Goal: Transaction & Acquisition: Purchase product/service

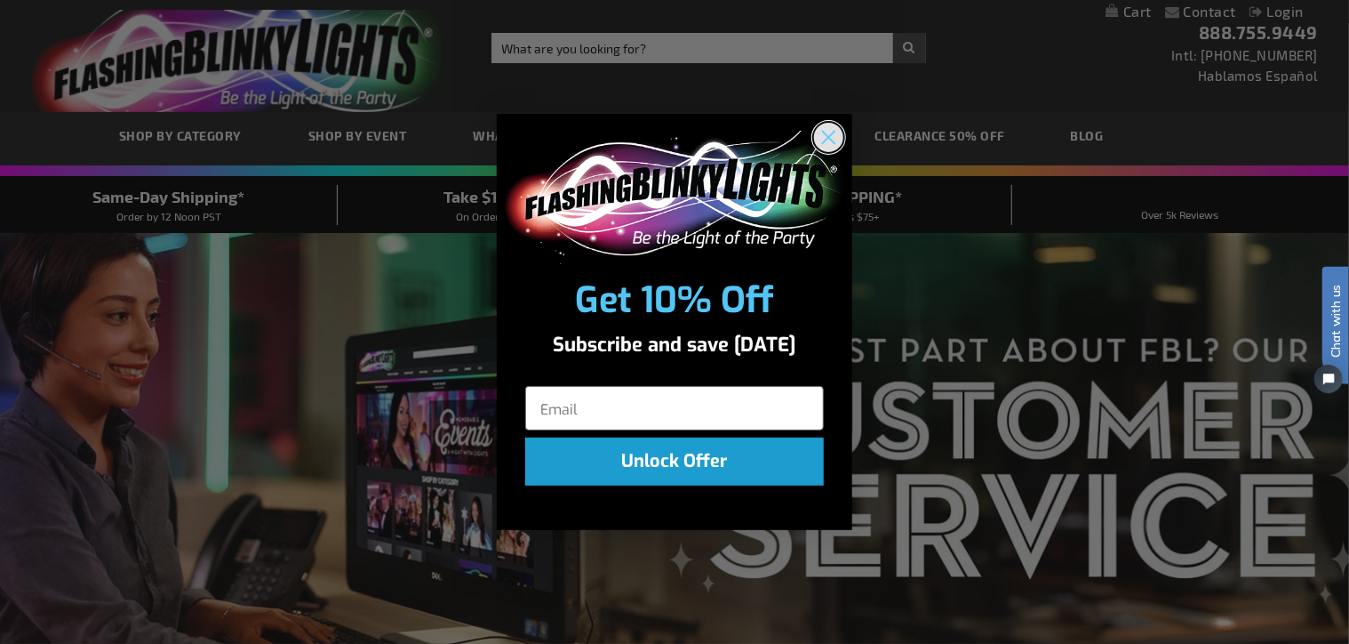
click at [830, 130] on circle "Close dialog" at bounding box center [828, 136] width 29 height 29
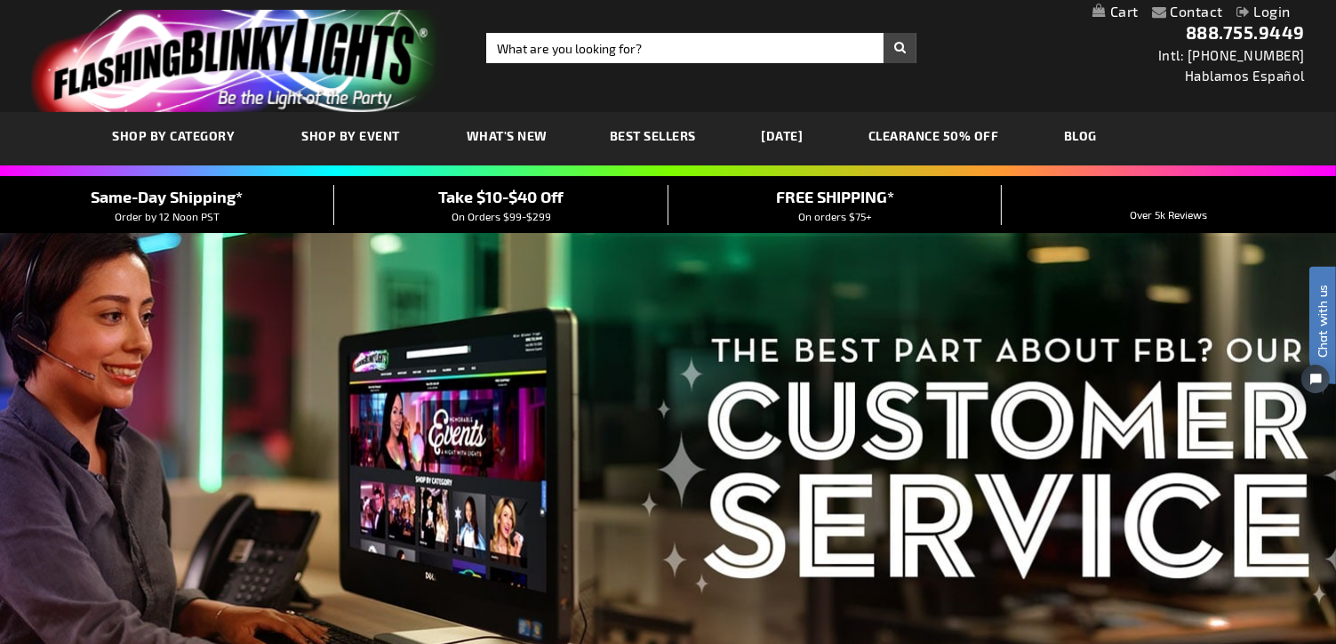
click at [652, 131] on span "Best Sellers" at bounding box center [653, 135] width 86 height 15
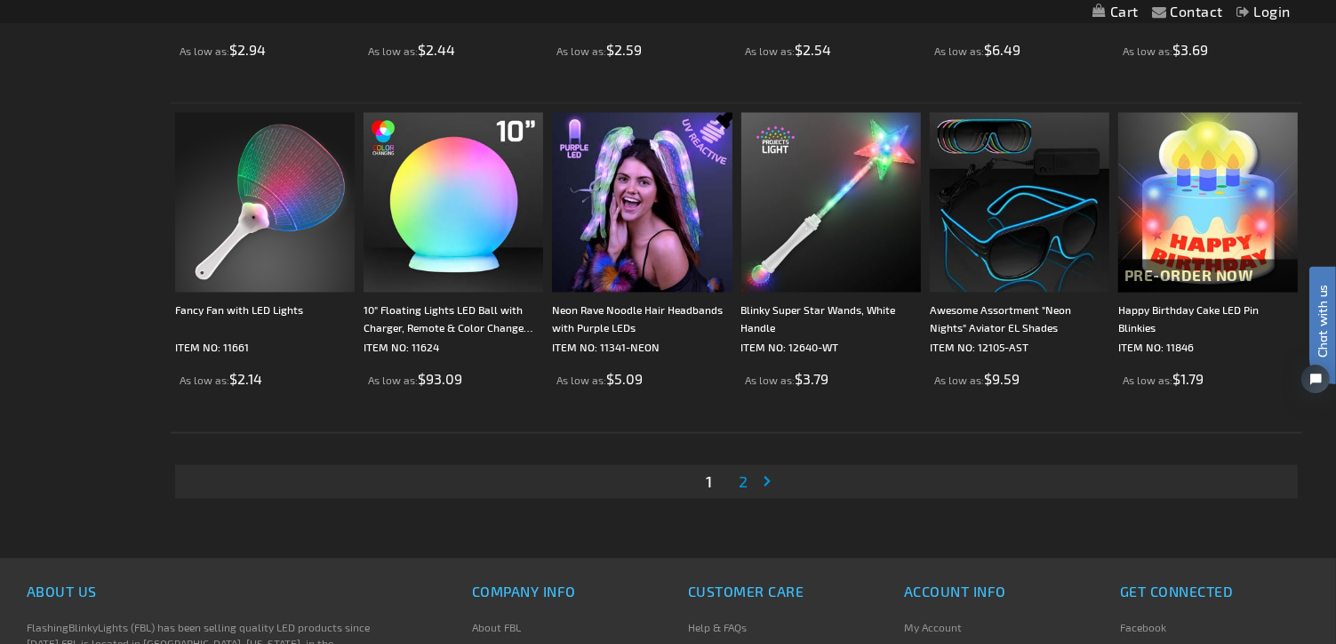
scroll to position [3437, 0]
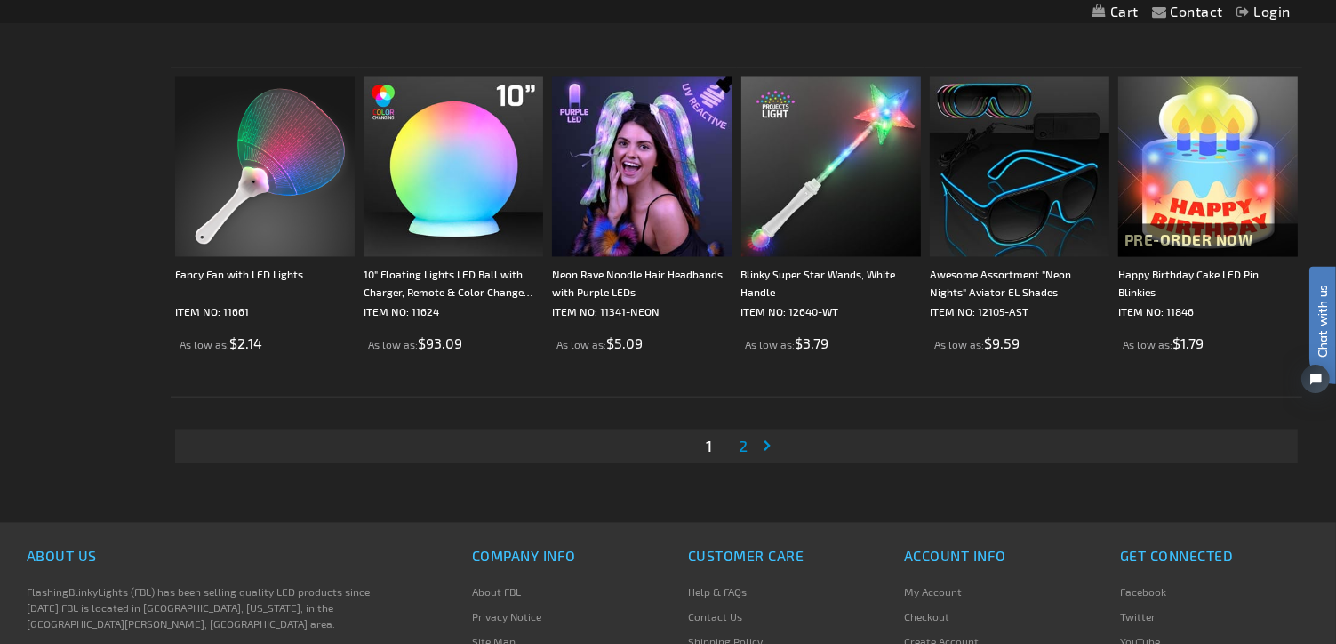
click at [742, 440] on span "2" at bounding box center [743, 446] width 9 height 20
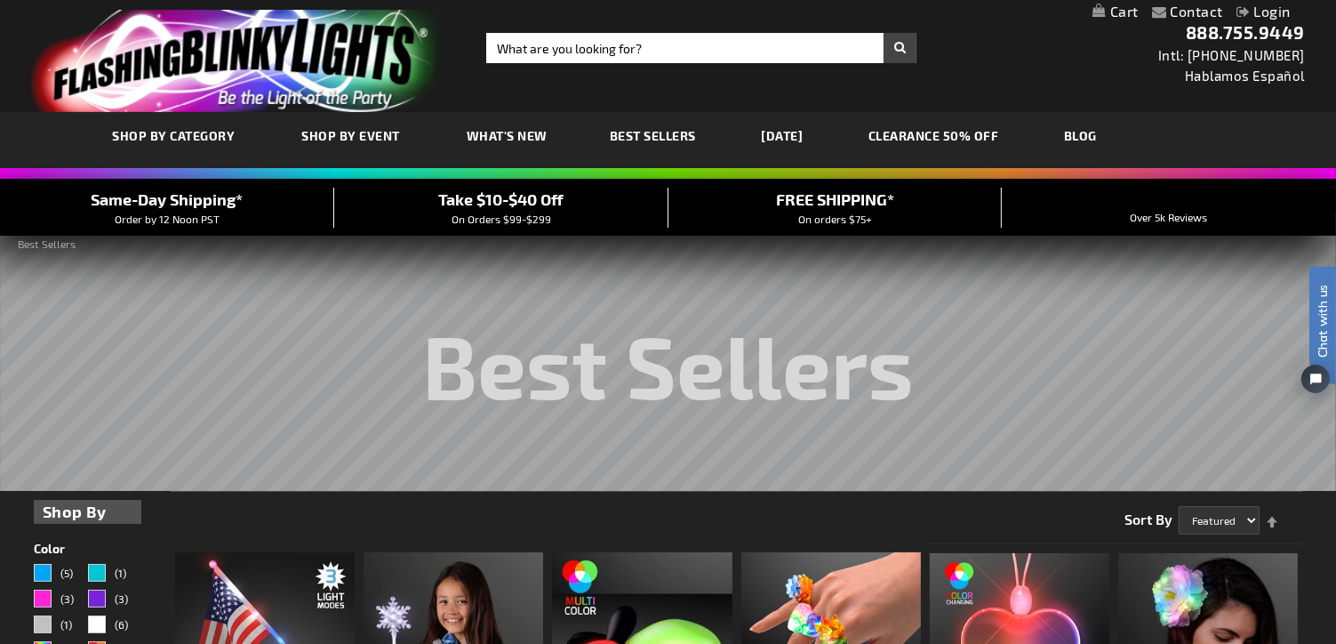
click at [971, 131] on link "CLEARANCE 50% OFF" at bounding box center [933, 136] width 157 height 60
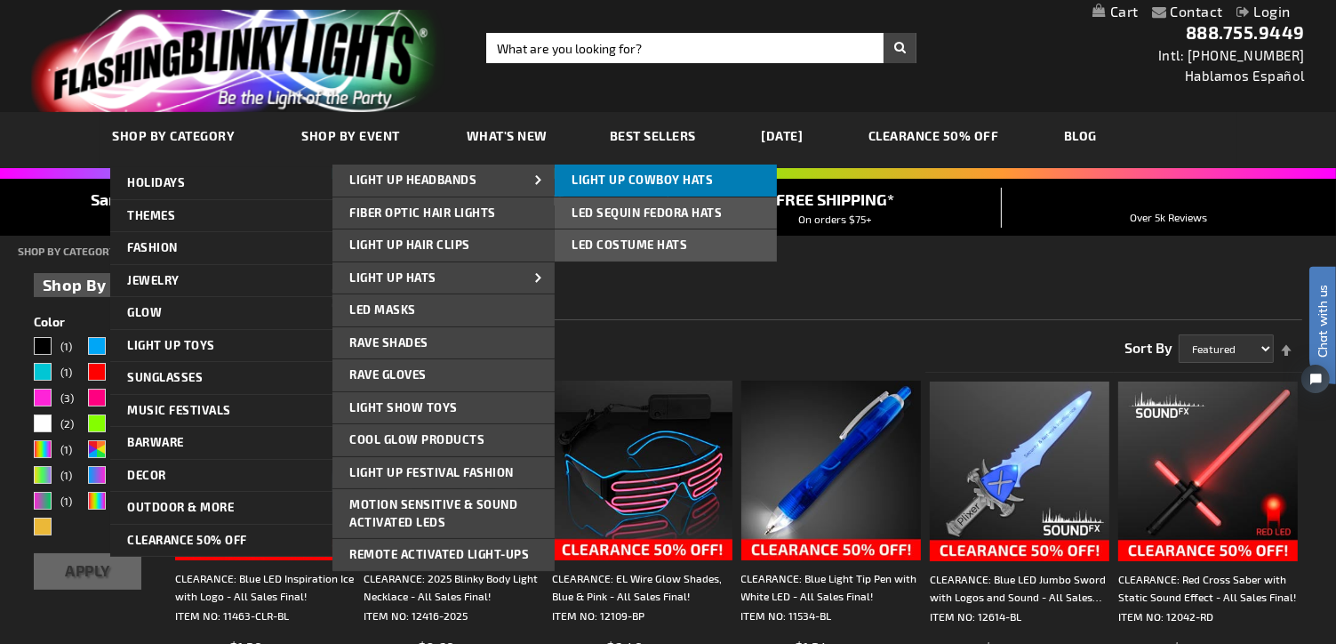
click at [604, 181] on span "Light Up Cowboy Hats" at bounding box center [642, 179] width 141 height 14
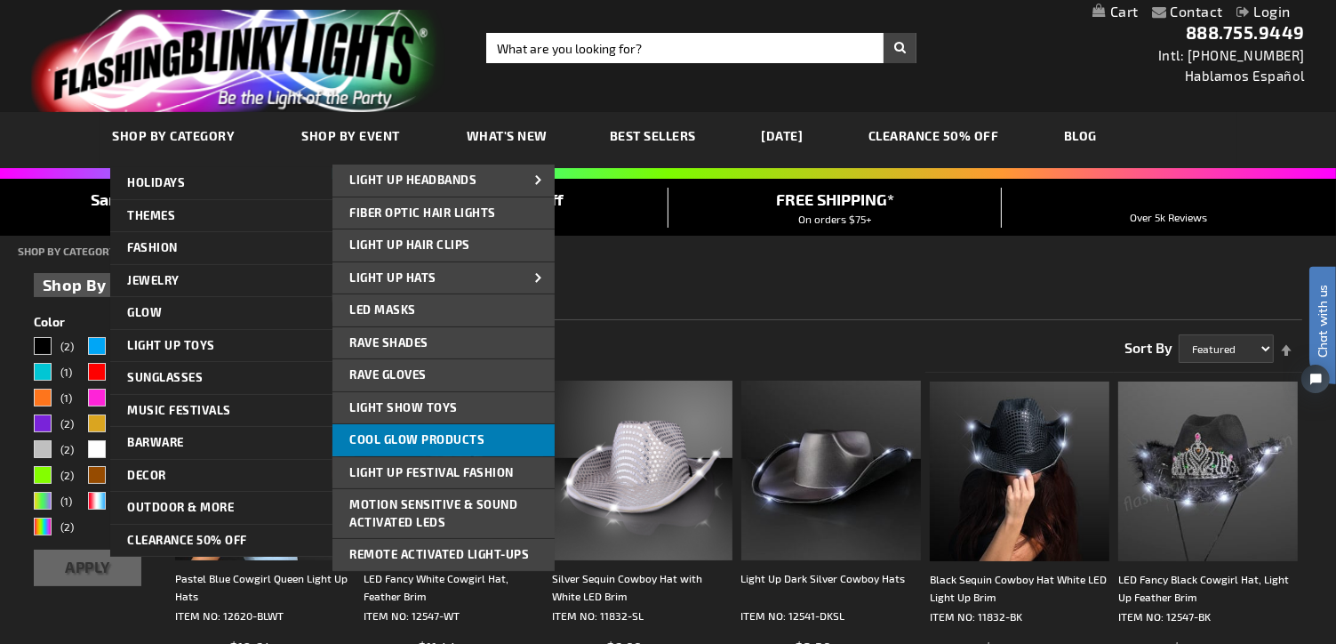
click at [370, 433] on span "Cool Glow Products" at bounding box center [417, 439] width 135 height 14
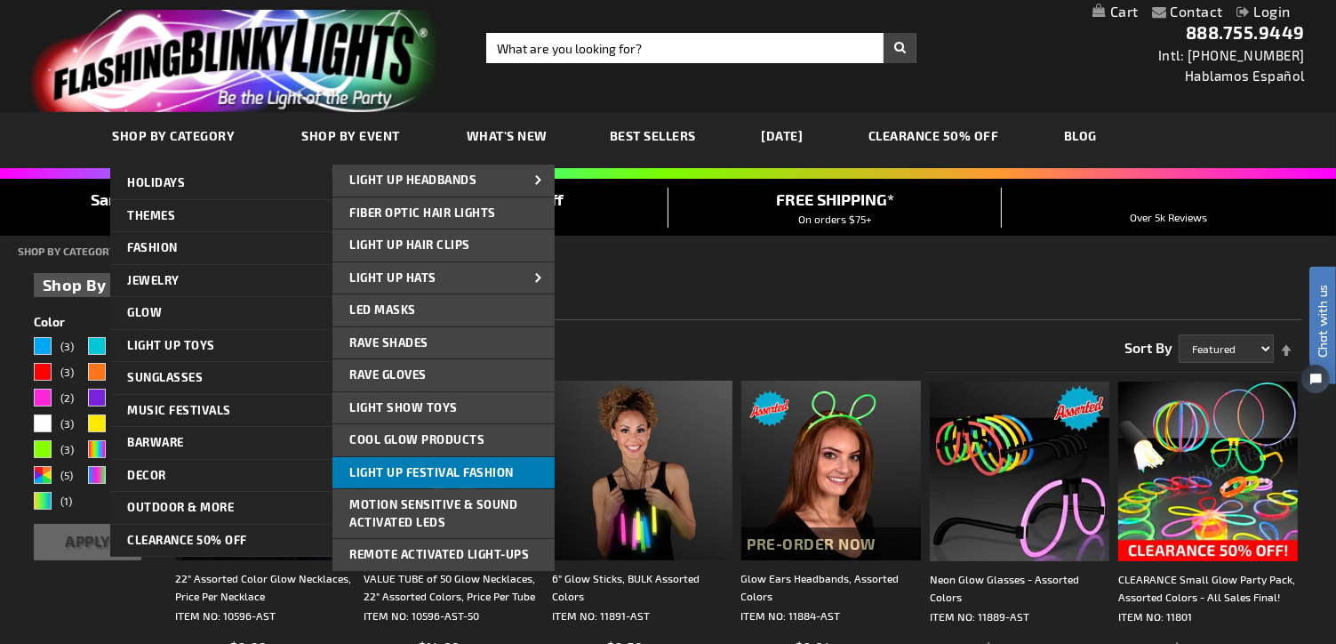
click at [396, 466] on span "Light Up Festival Fashion" at bounding box center [432, 472] width 164 height 14
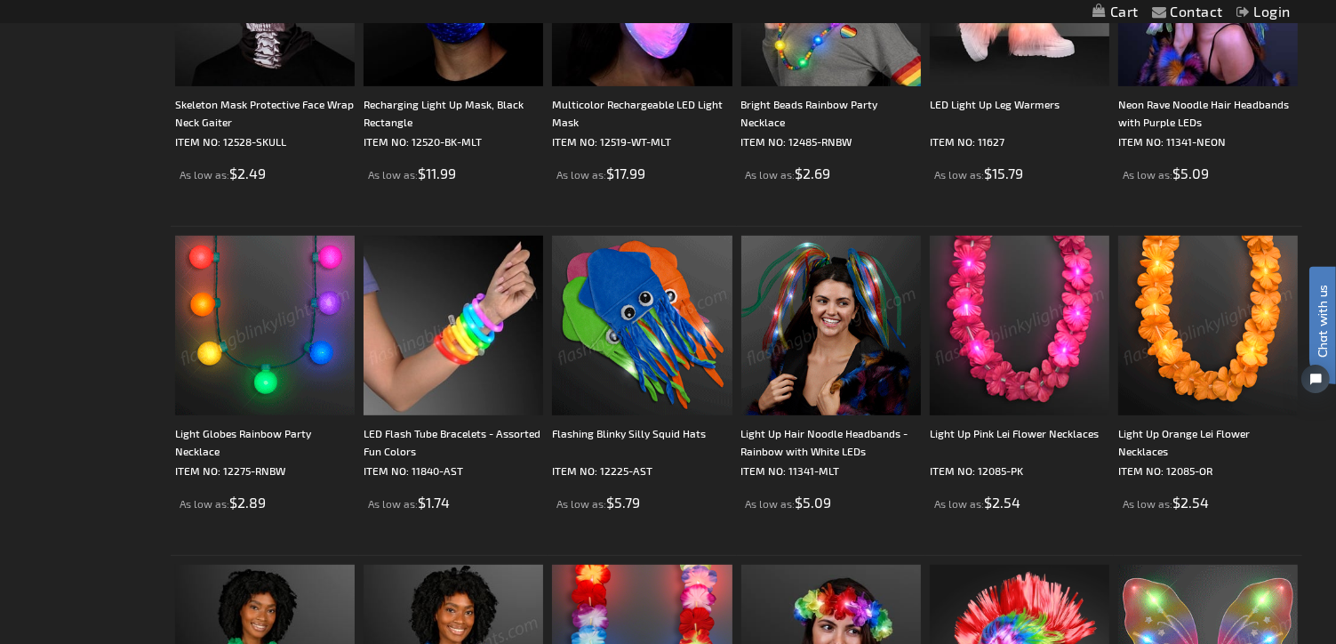
scroll to position [820, 0]
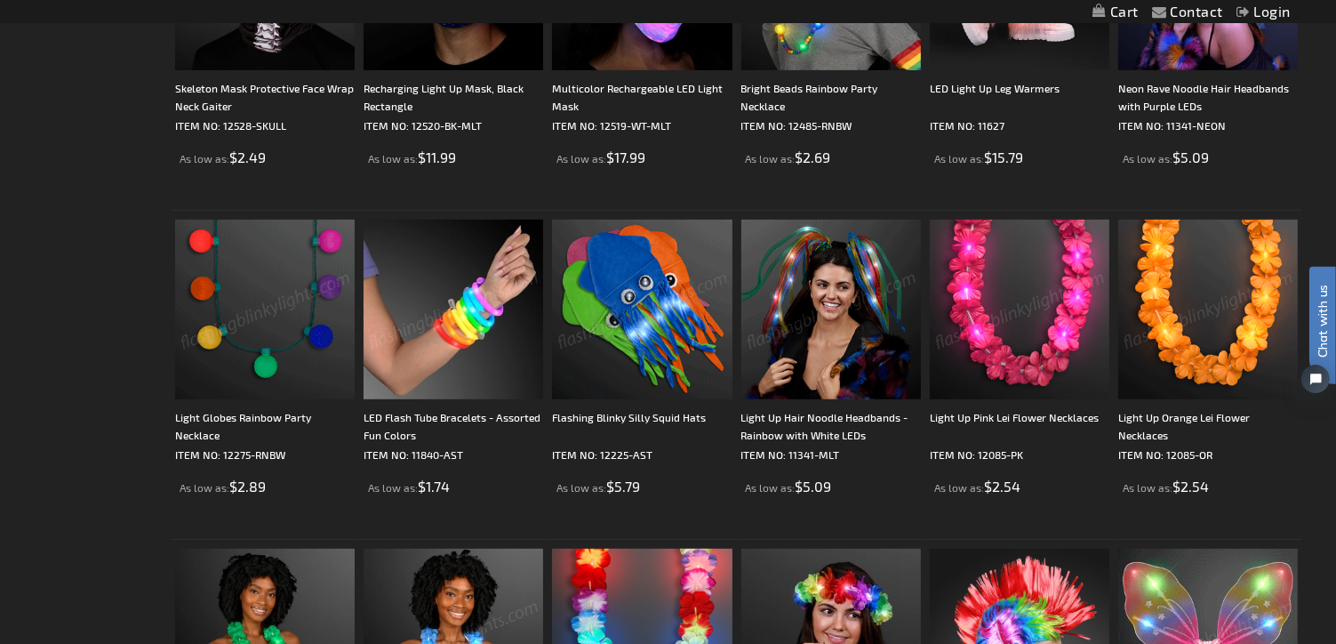
click at [248, 337] on img at bounding box center [265, 310] width 180 height 180
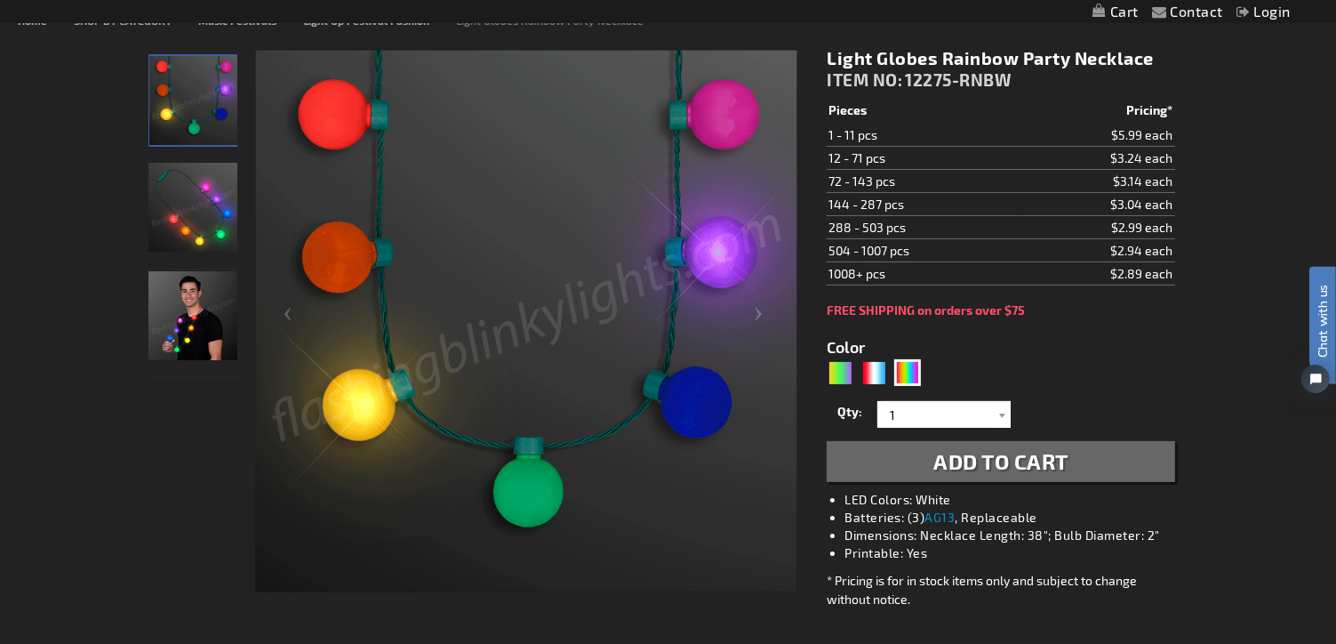
scroll to position [233, 0]
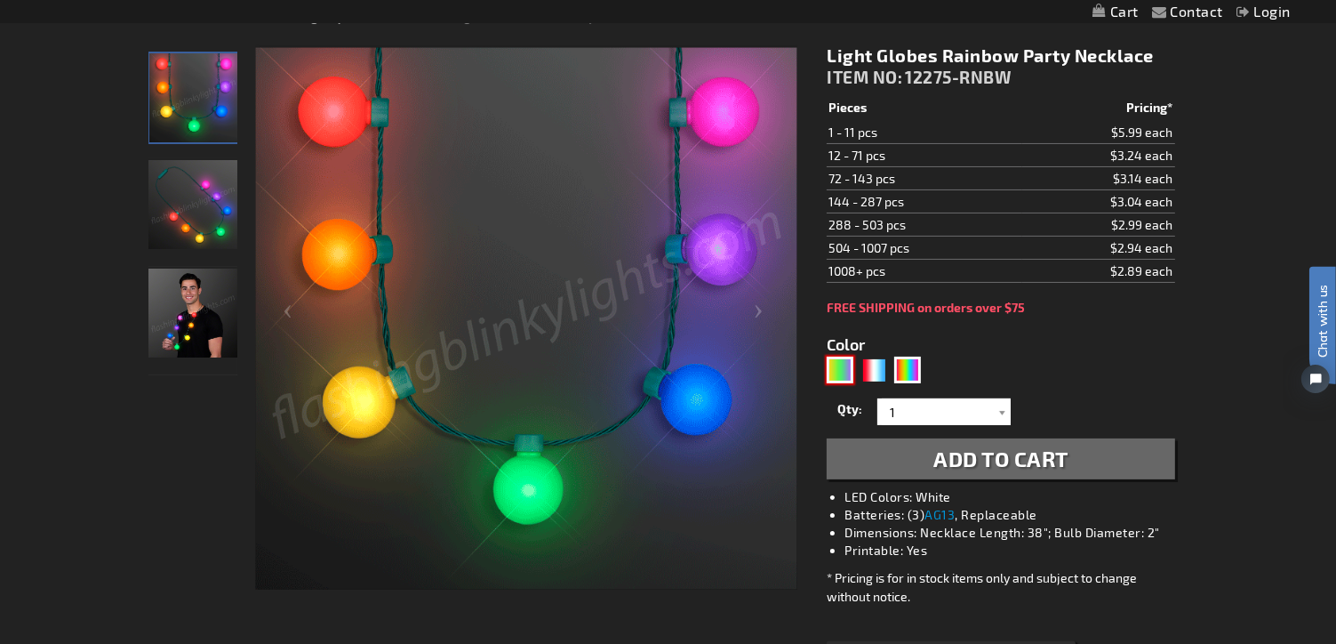
click at [836, 365] on div "PGG" at bounding box center [840, 369] width 27 height 27
type input "5638"
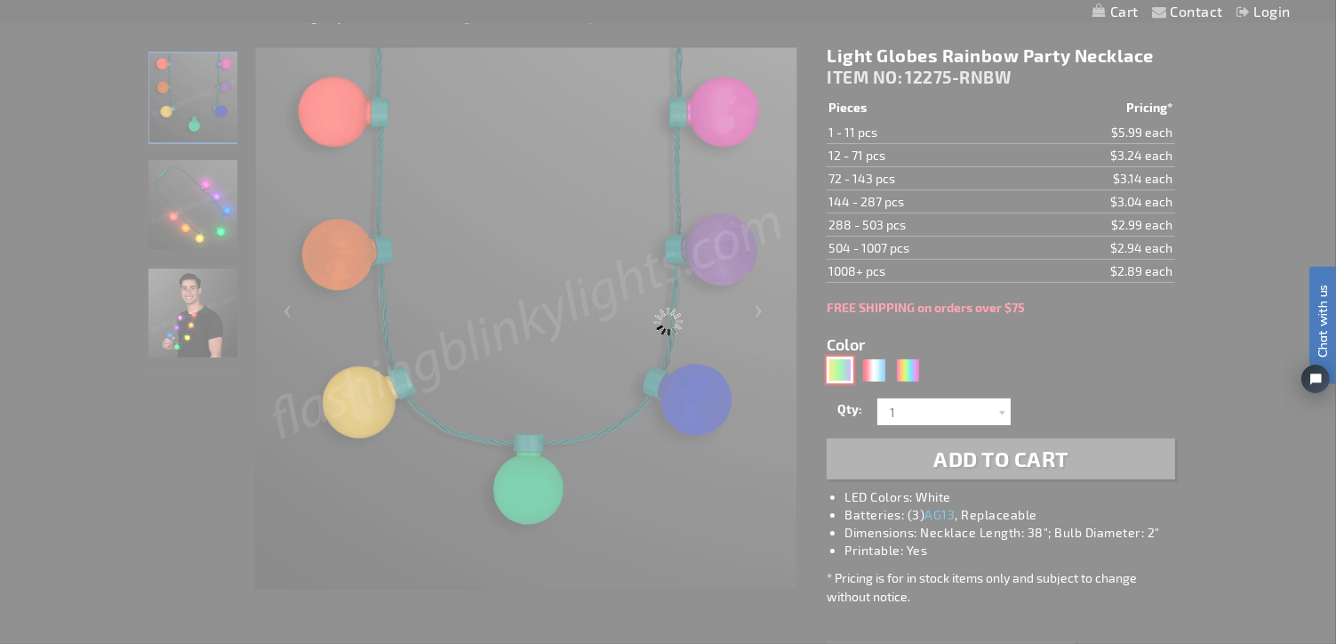
type input "12275-PGG"
type input "Customize - Mardi Gras Light Globes Party Necklace - ITEM NO: 12275-PGG"
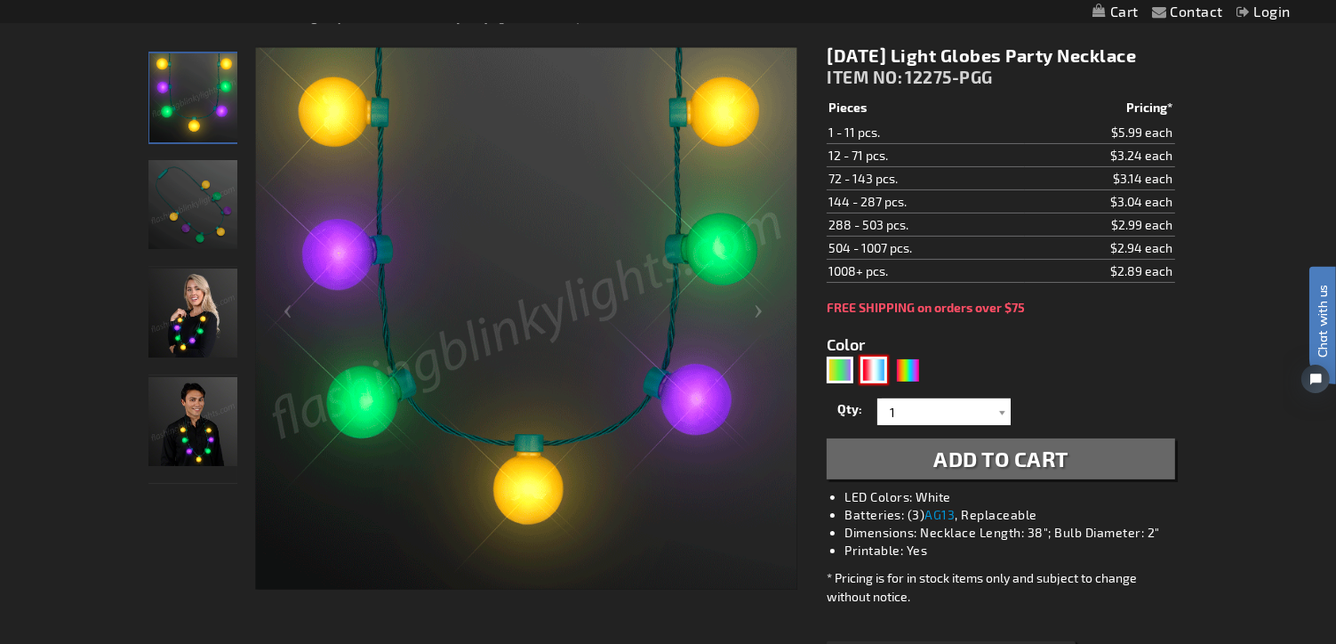
click at [870, 364] on div "RWB" at bounding box center [874, 369] width 27 height 27
type input "5643"
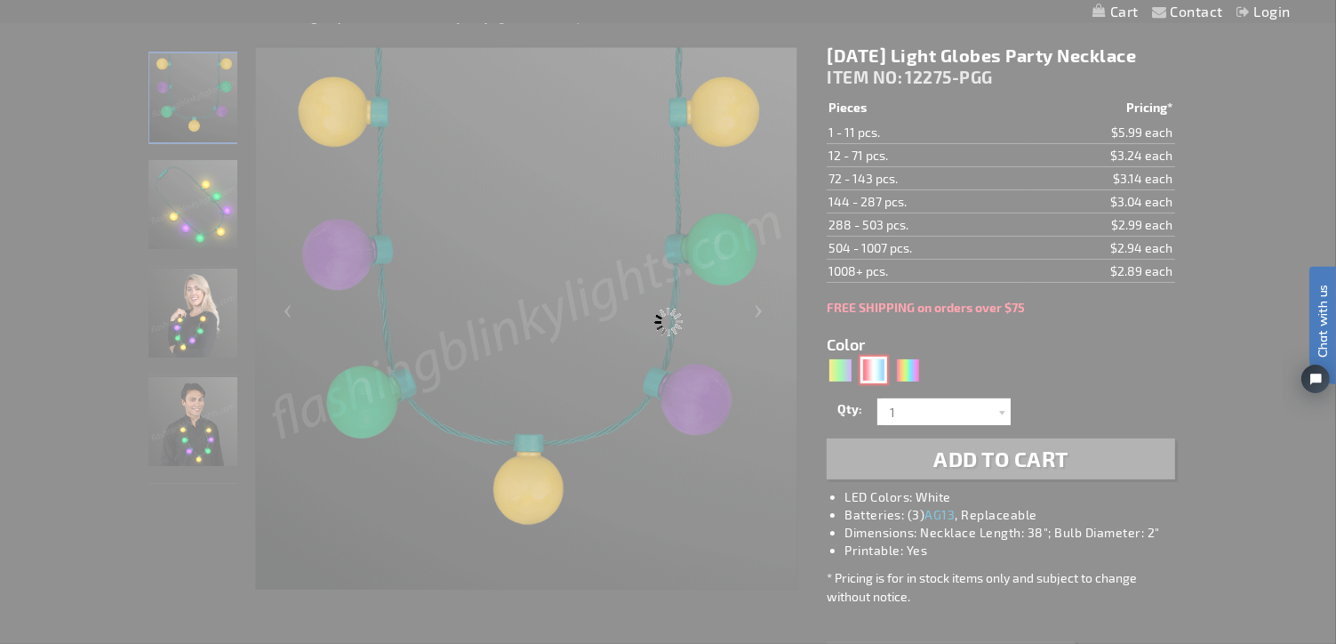
type input "12275-RWB"
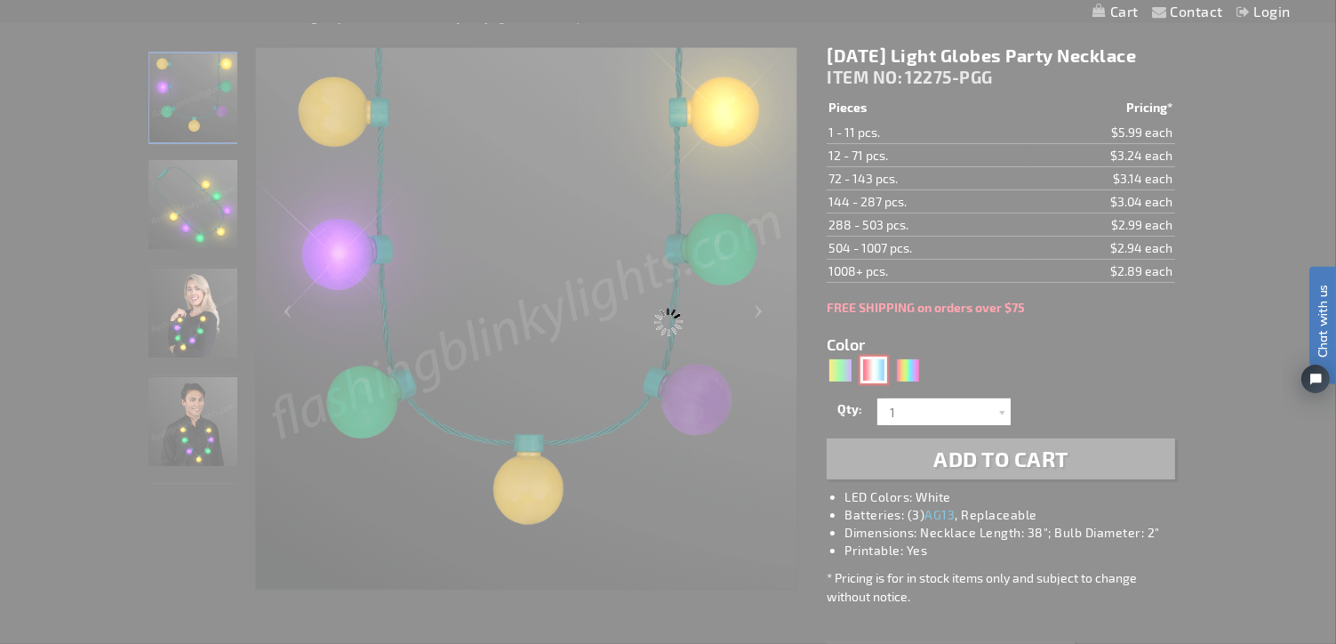
type input "Customize - Red White &amp; Blue Light Globes Necklace - ITEM NO: 12275-RWB"
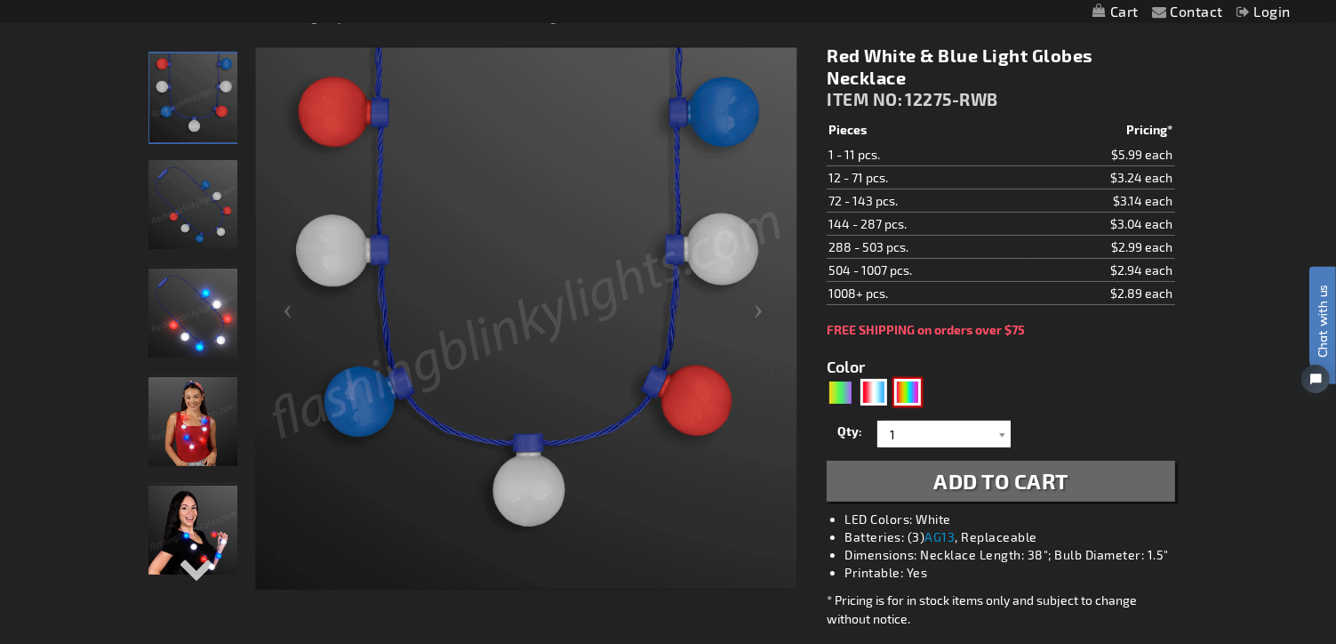
click at [903, 386] on div "Multicolor" at bounding box center [907, 392] width 27 height 27
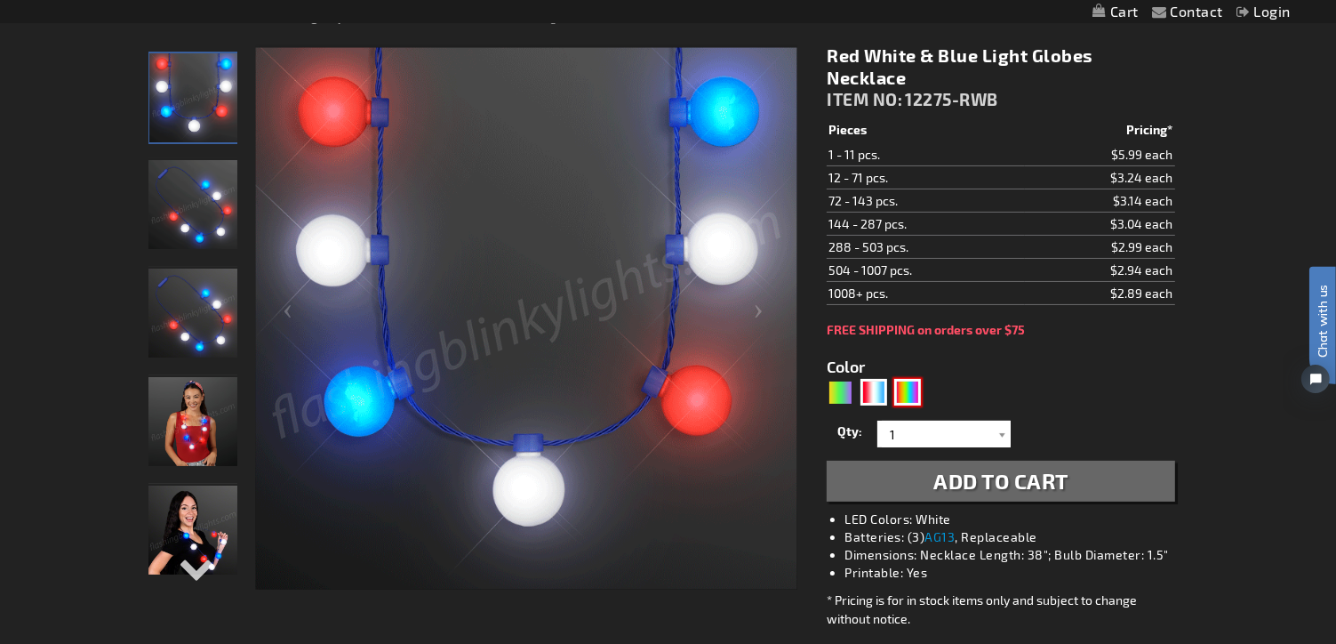
type input "5659"
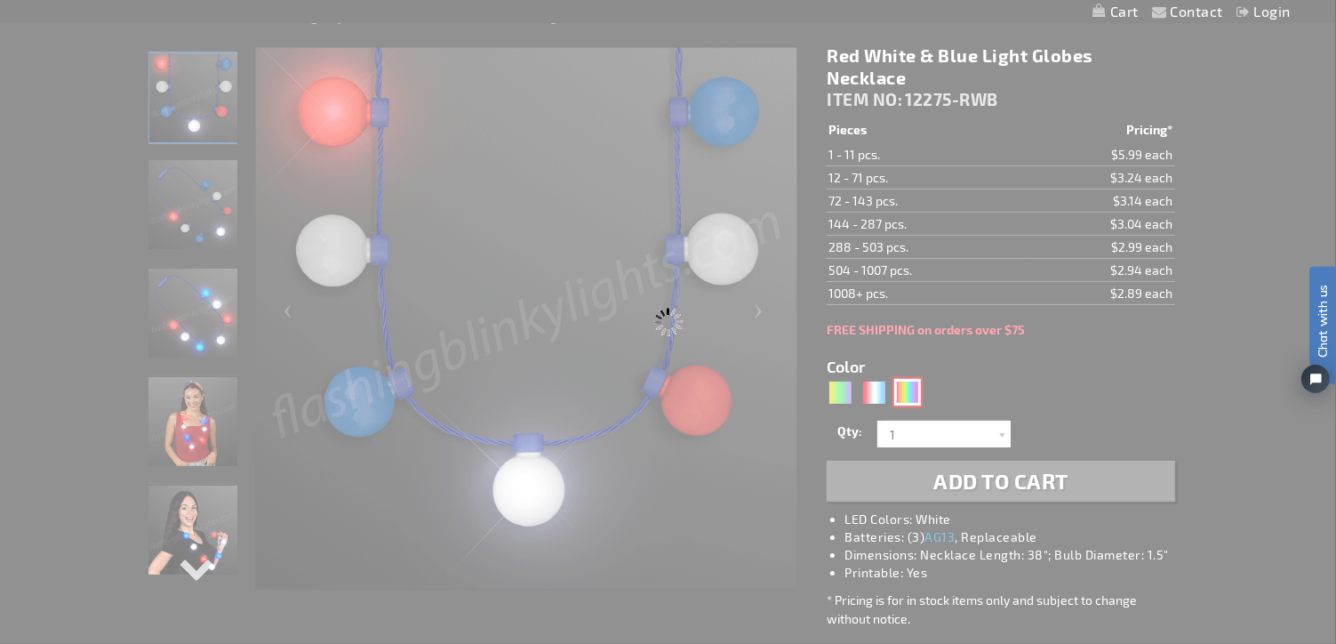
type input "12275-RNBW"
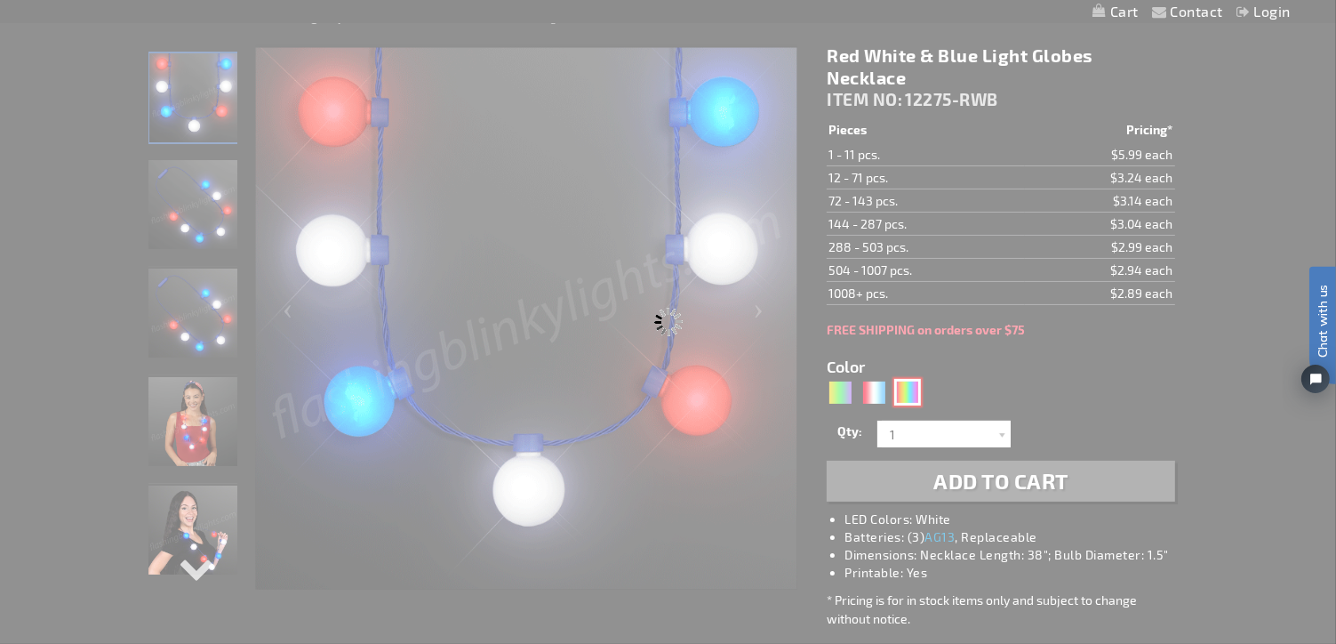
type input "Customize - Light Globes Rainbow Party Necklace - ITEM NO: 12275-RNBW"
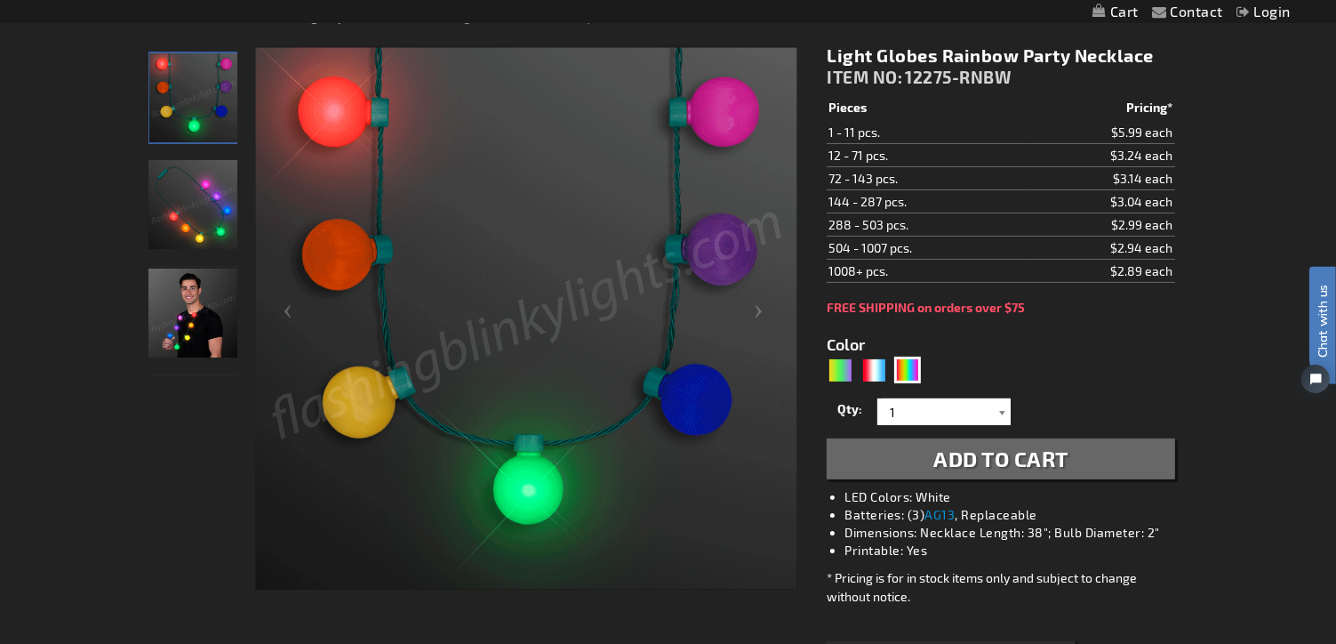
click at [998, 407] on div at bounding box center [1002, 411] width 18 height 27
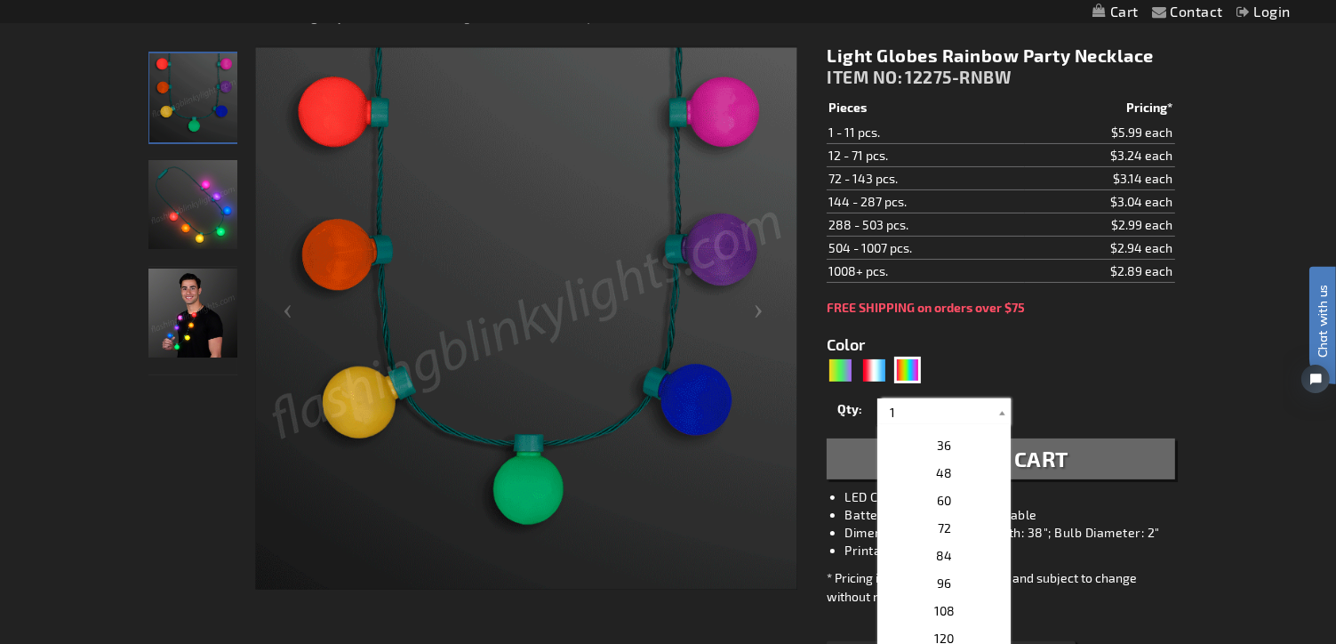
scroll to position [336, 0]
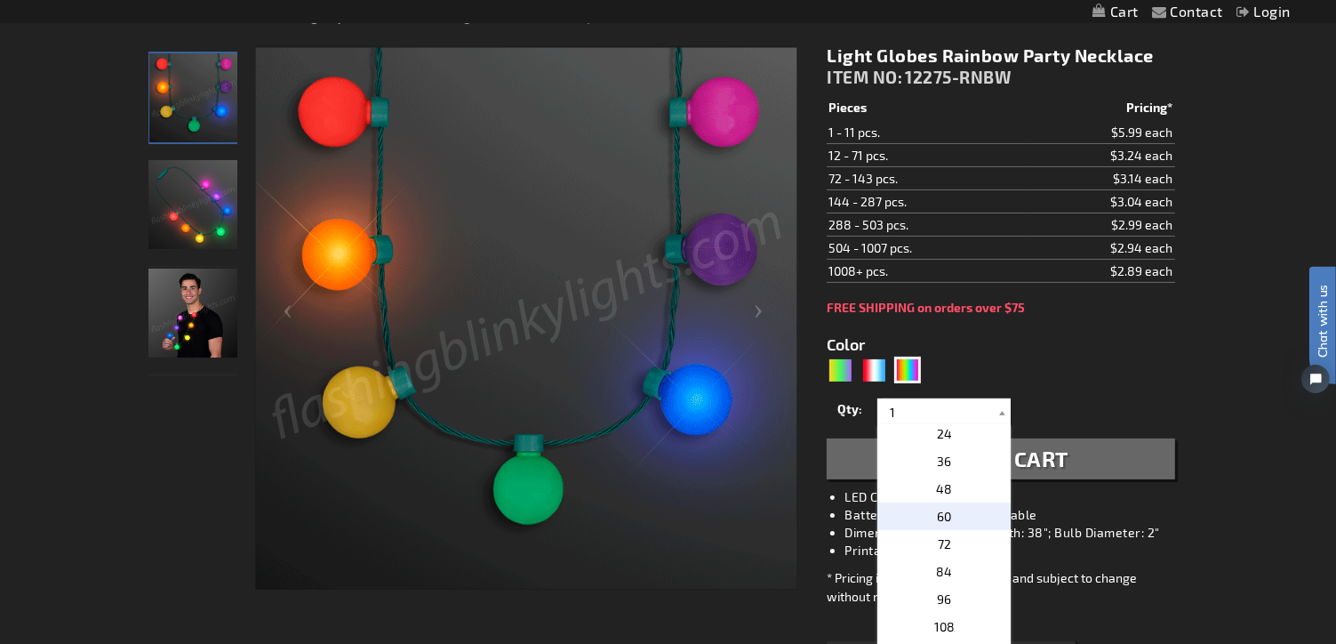
click at [942, 512] on span "60" at bounding box center [944, 515] width 14 height 15
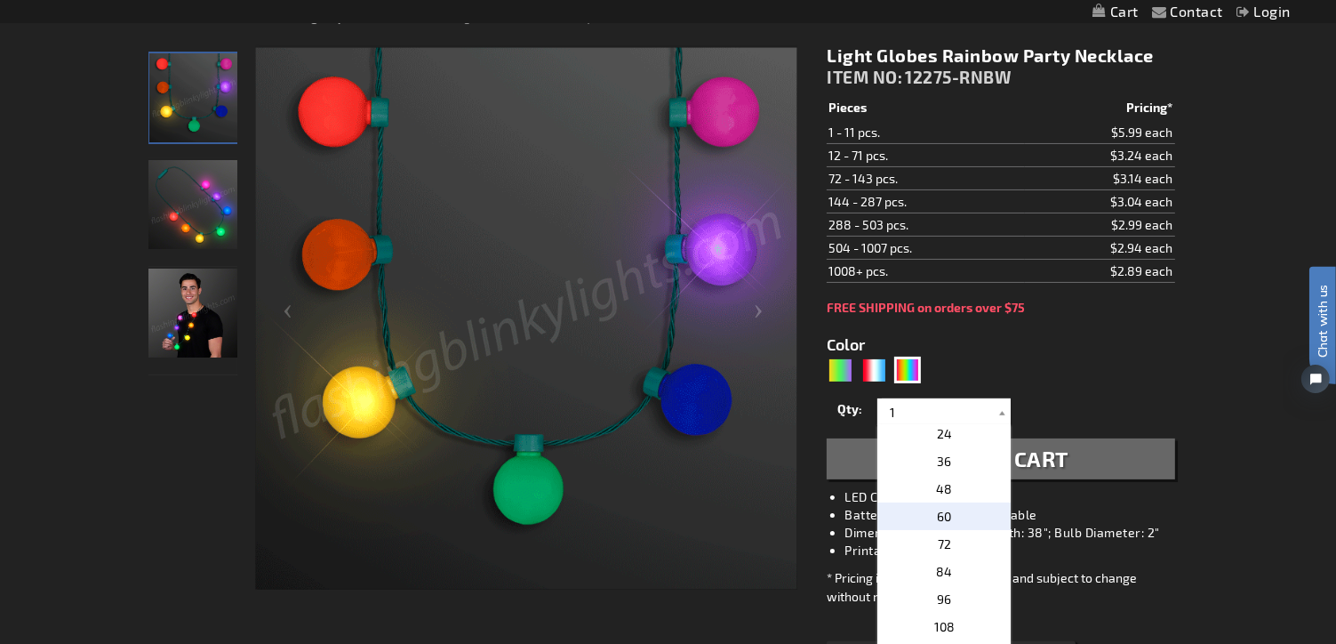
type input "60"
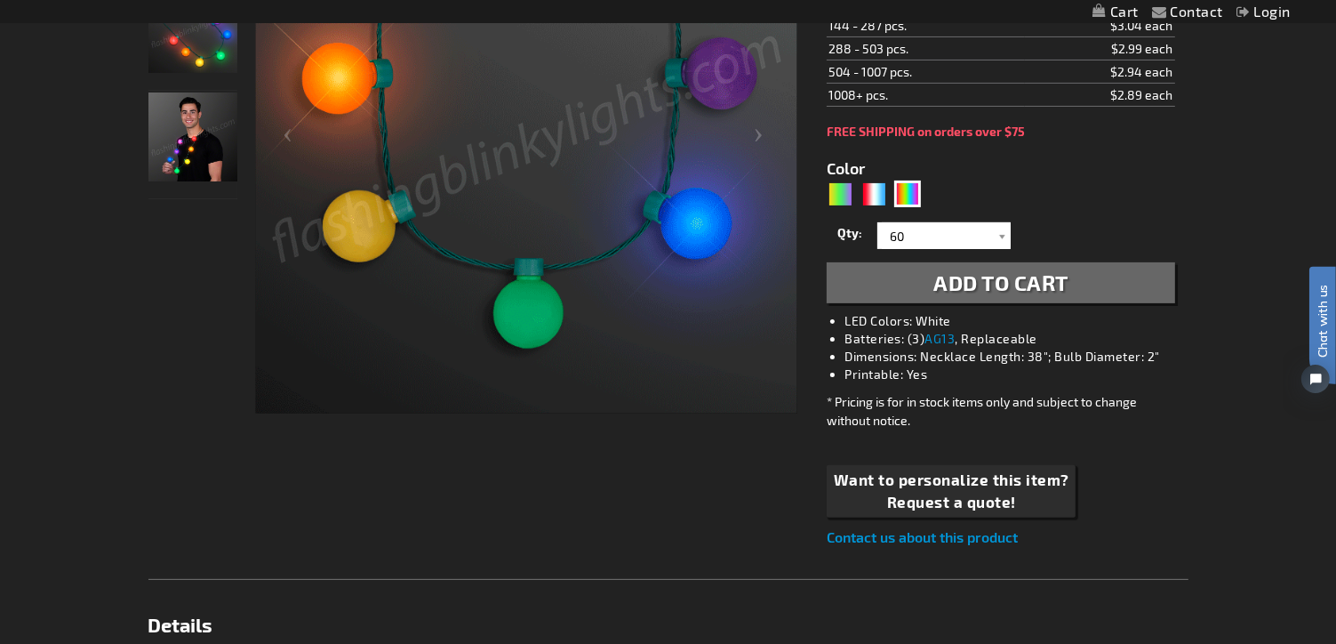
scroll to position [412, 0]
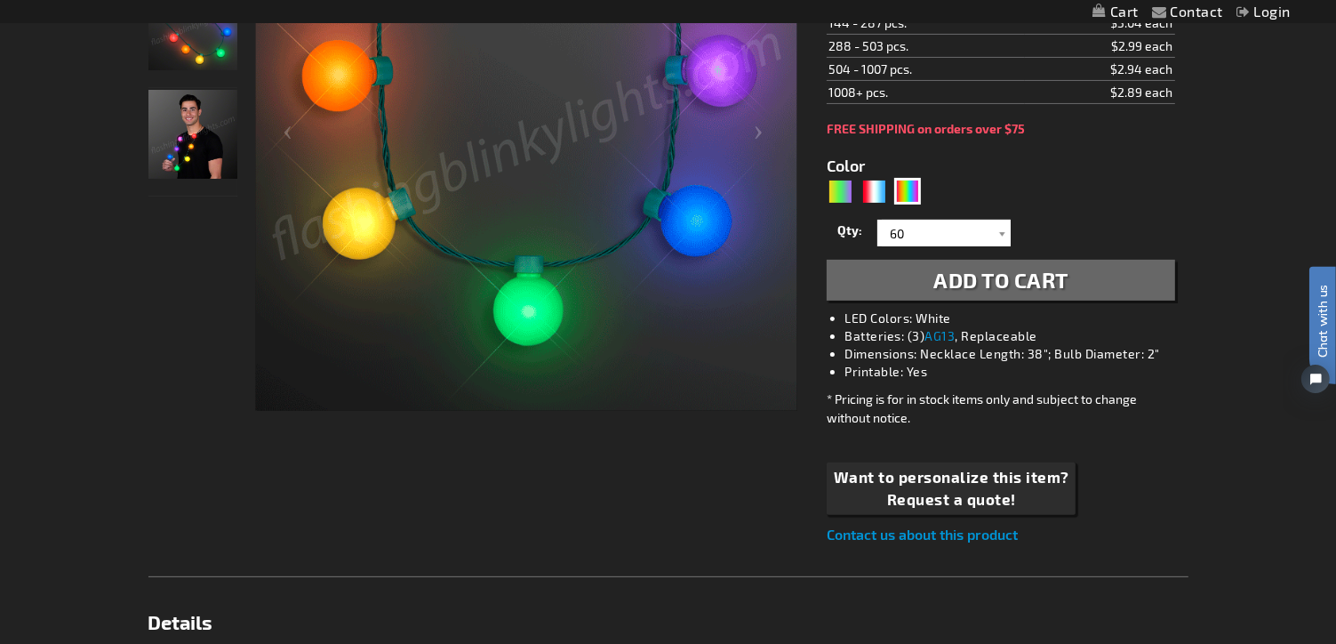
click at [1038, 280] on span "Add to Cart" at bounding box center [1000, 280] width 135 height 26
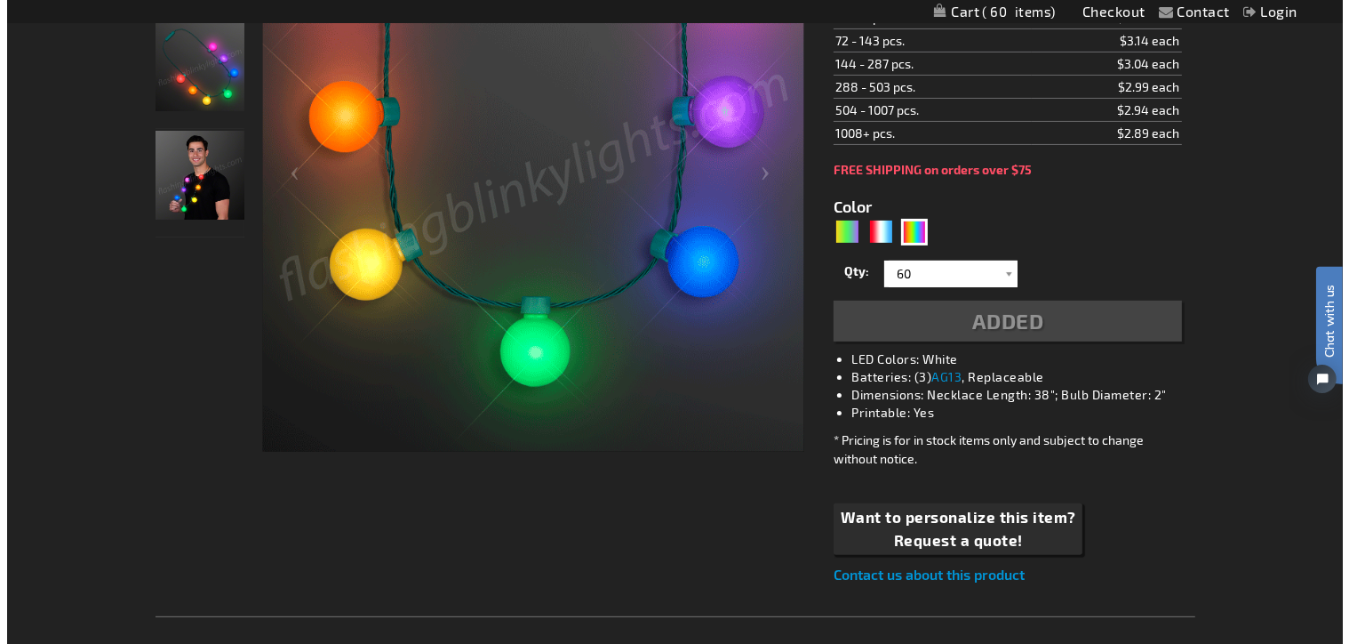
scroll to position [452, 0]
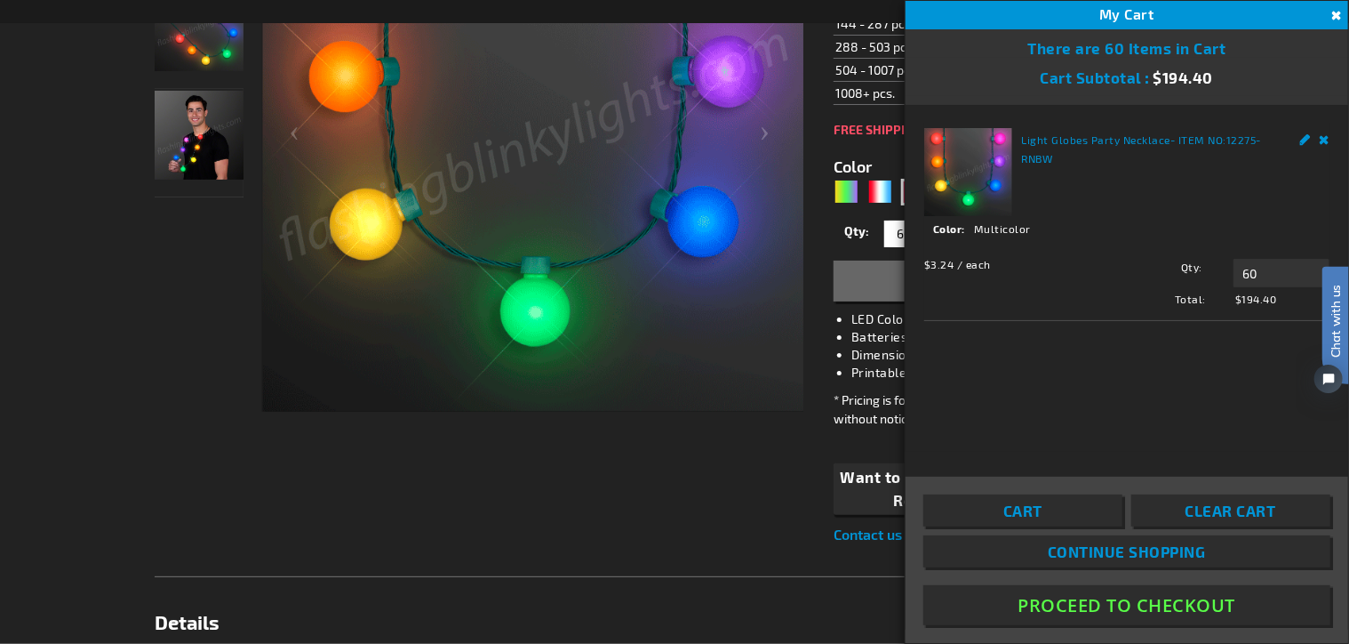
click at [1032, 505] on span "Cart" at bounding box center [1023, 510] width 39 height 18
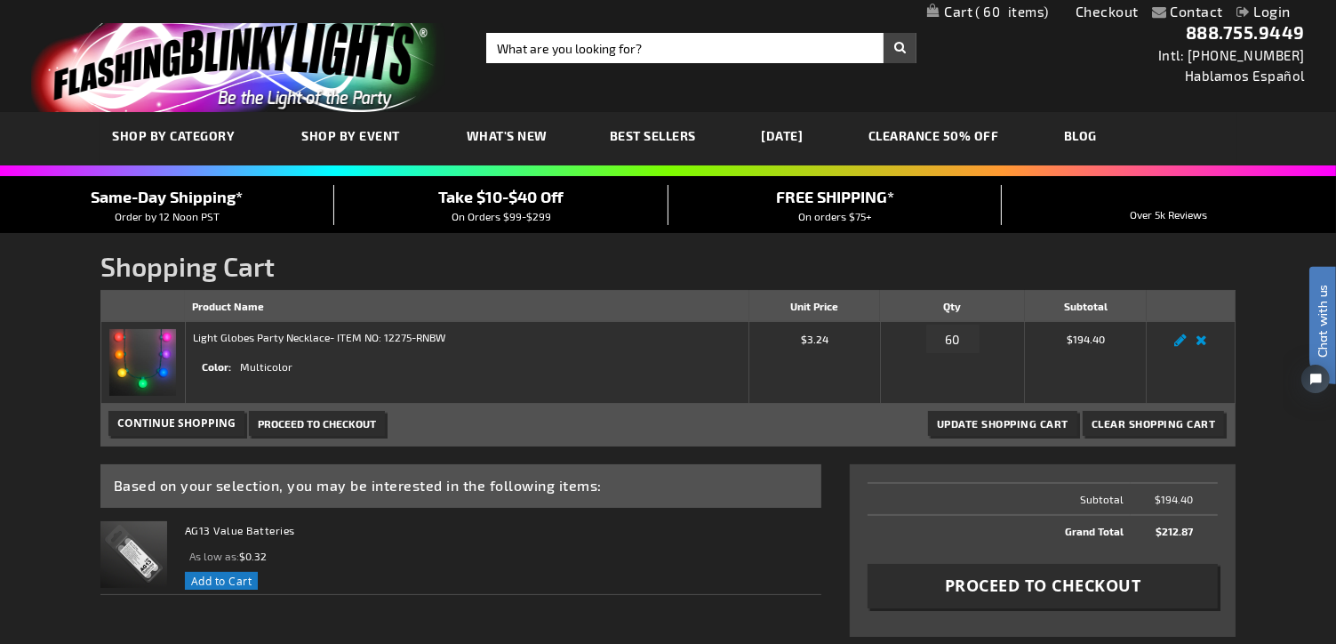
drag, startPoint x: 1335, startPoint y: 70, endPoint x: 1336, endPoint y: 84, distance: 13.4
click at [1335, 84] on html "The store will not work correctly when cookies are disabled. Contact Compare Pr…" at bounding box center [668, 562] width 1336 height 1125
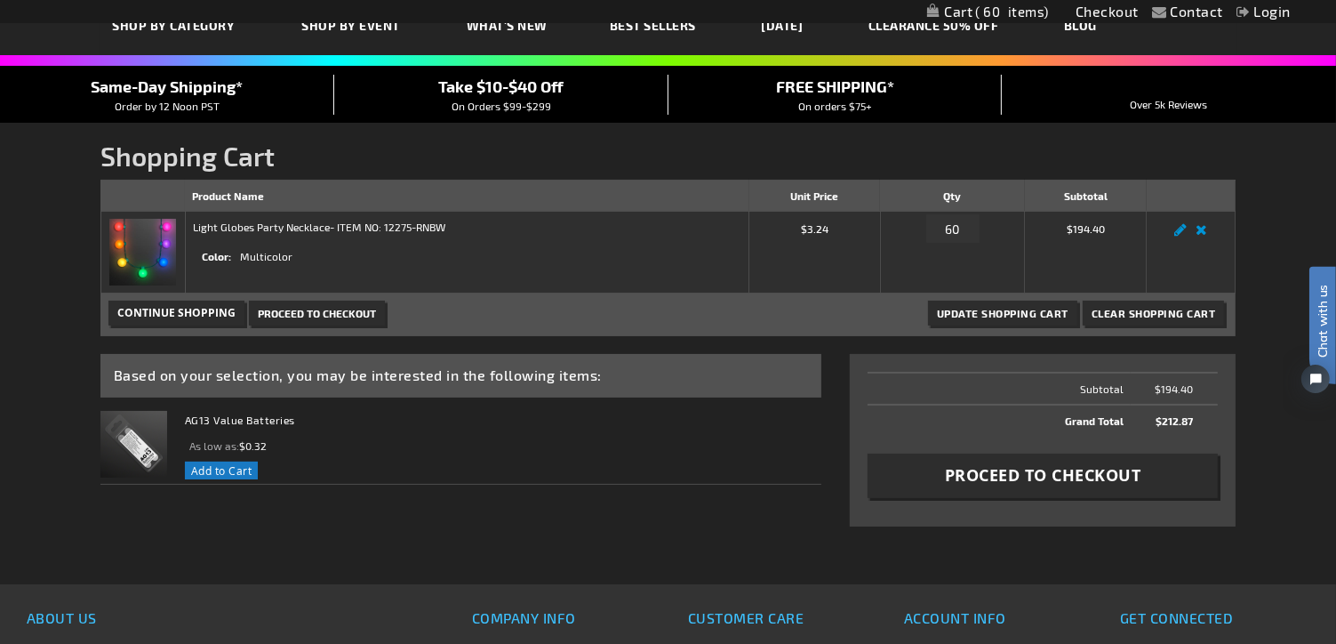
scroll to position [107, 0]
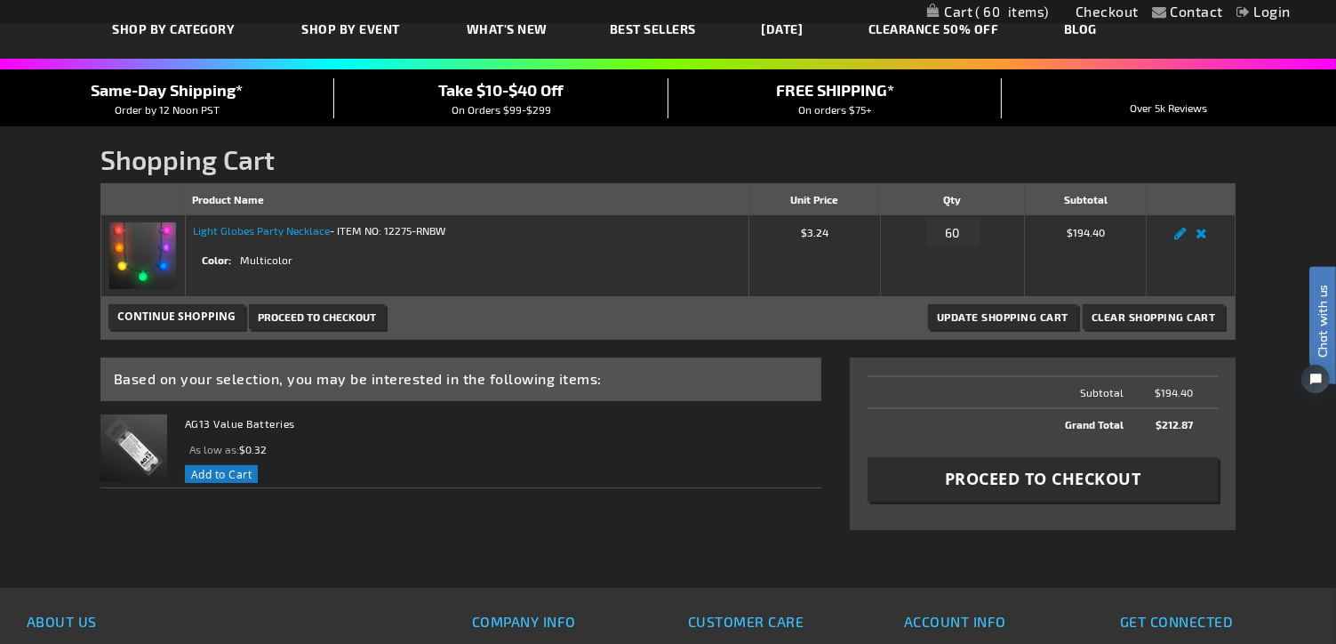
click at [256, 230] on link "Light Globes Party Necklace" at bounding box center [261, 230] width 137 height 12
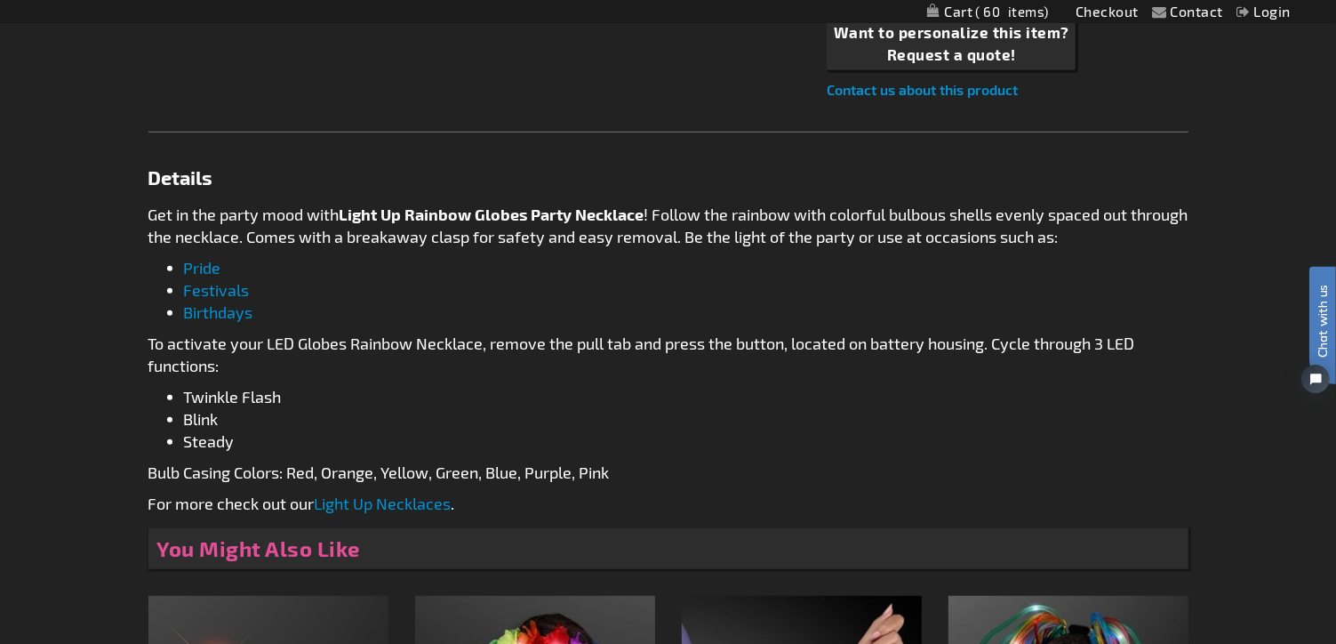
scroll to position [889, 0]
